Goal: Find specific page/section: Find specific page/section

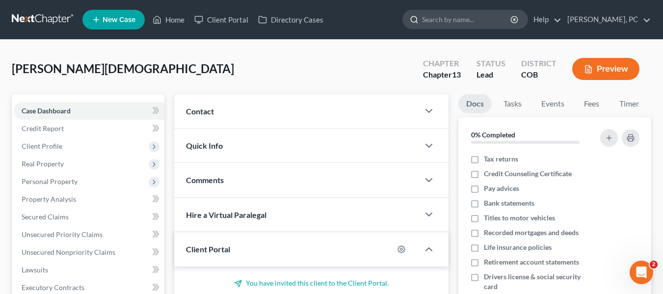
click at [467, 27] on input "search" at bounding box center [467, 19] width 90 height 18
type input "[PERSON_NAME]"
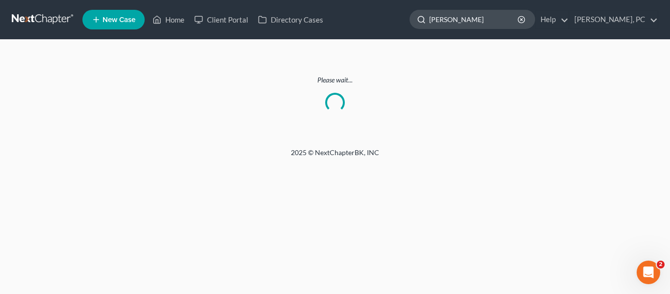
click at [475, 17] on input "[PERSON_NAME]" at bounding box center [474, 19] width 90 height 18
type input "shawna"
click at [158, 20] on polyline at bounding box center [157, 22] width 2 height 4
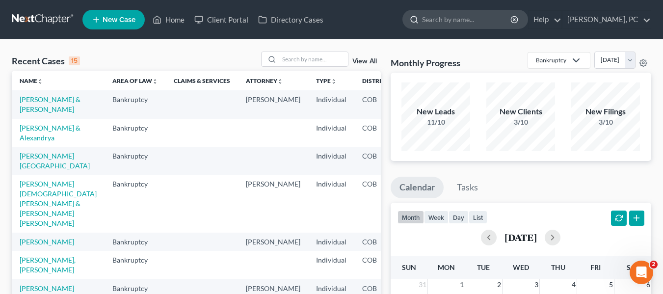
click at [469, 16] on input "search" at bounding box center [467, 19] width 90 height 18
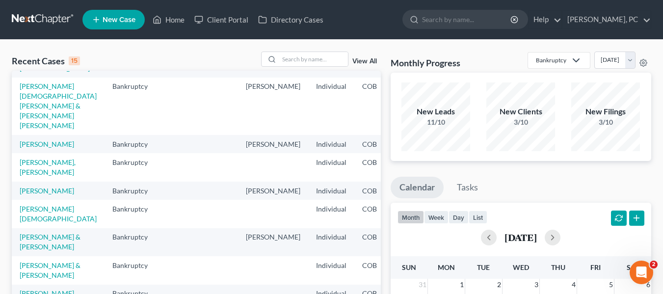
scroll to position [109, 0]
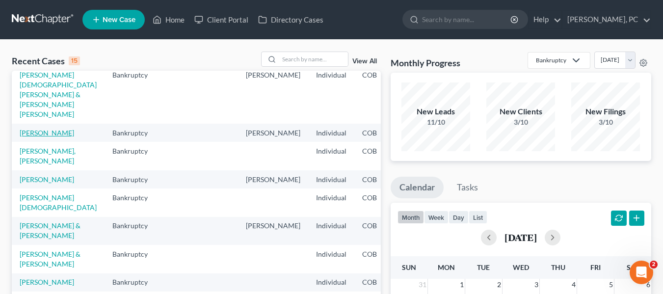
click at [30, 137] on link "[PERSON_NAME]" at bounding box center [47, 133] width 54 height 8
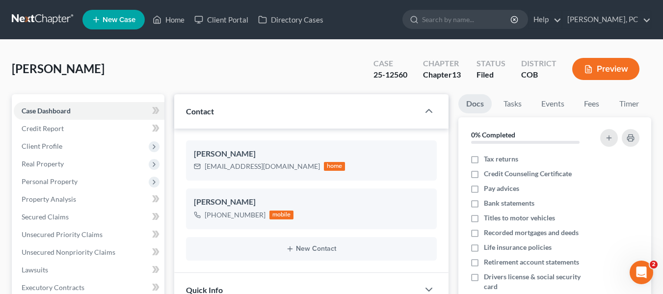
click at [622, 58] on button "Preview" at bounding box center [605, 69] width 67 height 22
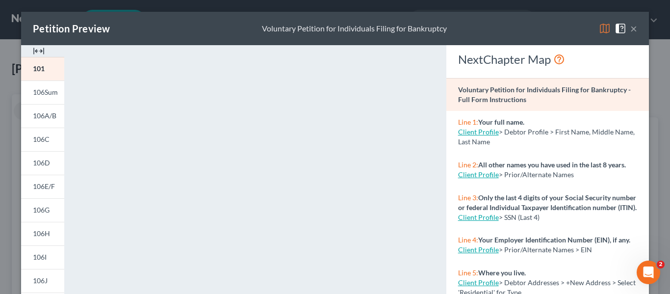
click at [36, 51] on img at bounding box center [39, 51] width 12 height 12
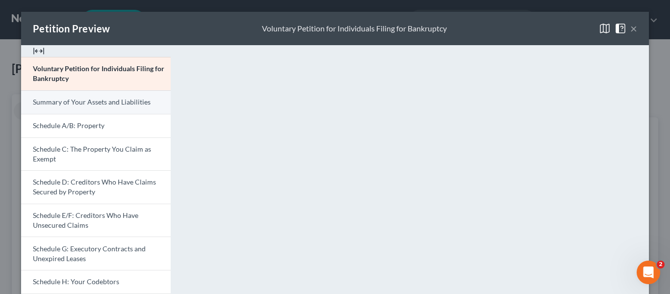
click at [82, 102] on span "Summary of Your Assets and Liabilities" at bounding box center [92, 102] width 118 height 8
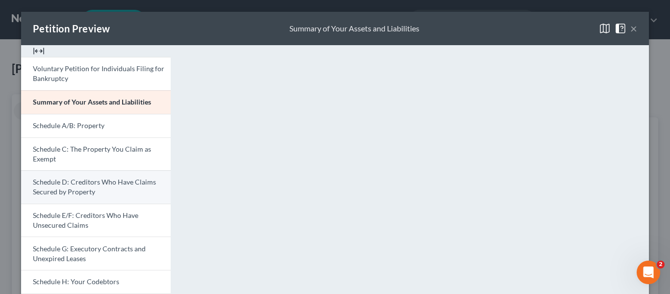
scroll to position [21, 0]
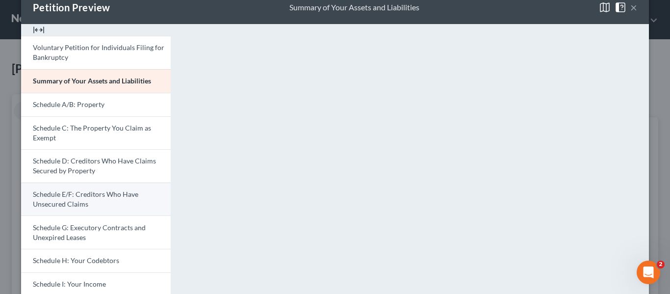
click at [67, 199] on span "Schedule E/F: Creditors Who Have Unsecured Claims" at bounding box center [85, 199] width 105 height 18
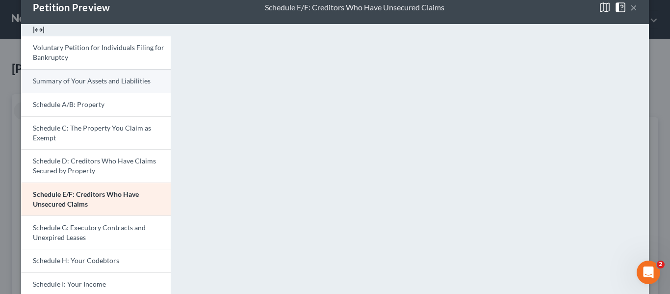
click at [69, 83] on span "Summary of Your Assets and Liabilities" at bounding box center [92, 81] width 118 height 8
